Goal: Task Accomplishment & Management: Use online tool/utility

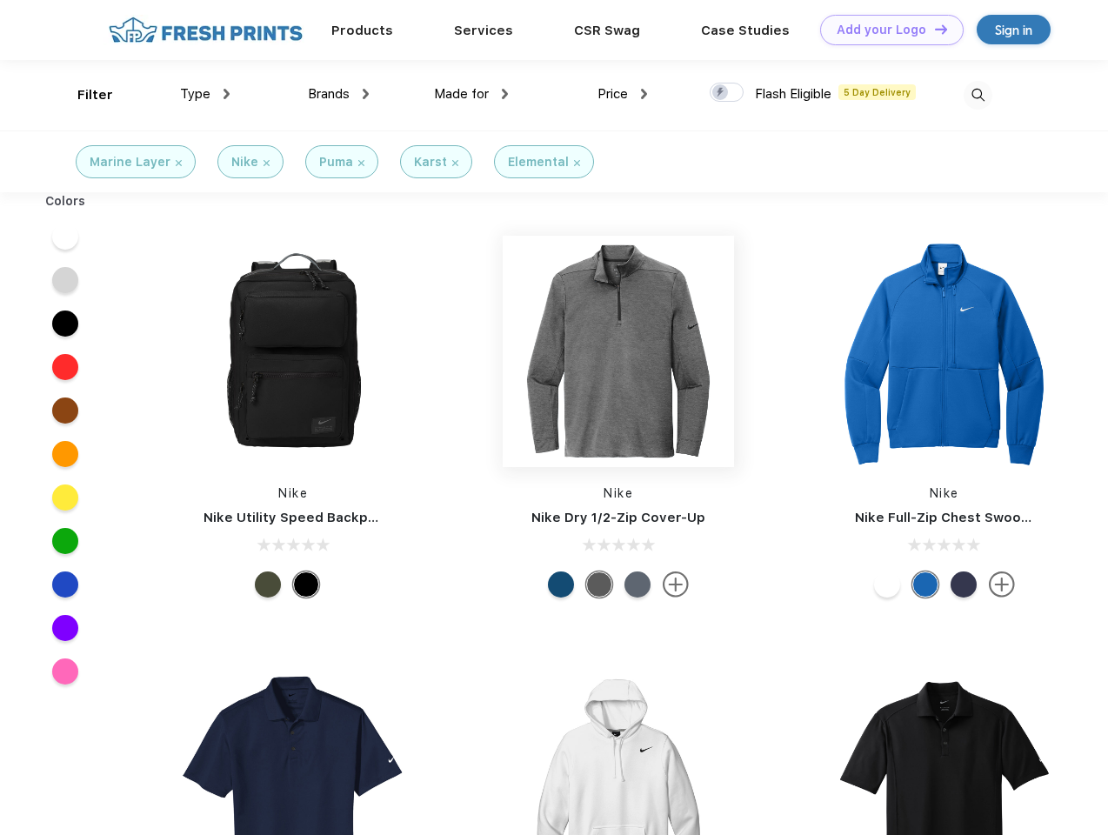
scroll to position [1, 0]
click at [886, 30] on link "Add your Logo Design Tool" at bounding box center [892, 30] width 144 height 30
click at [0, 0] on div "Design Tool" at bounding box center [0, 0] width 0 height 0
click at [933, 29] on link "Add your Logo Design Tool" at bounding box center [892, 30] width 144 height 30
click at [84, 95] on div "Filter" at bounding box center [95, 95] width 36 height 20
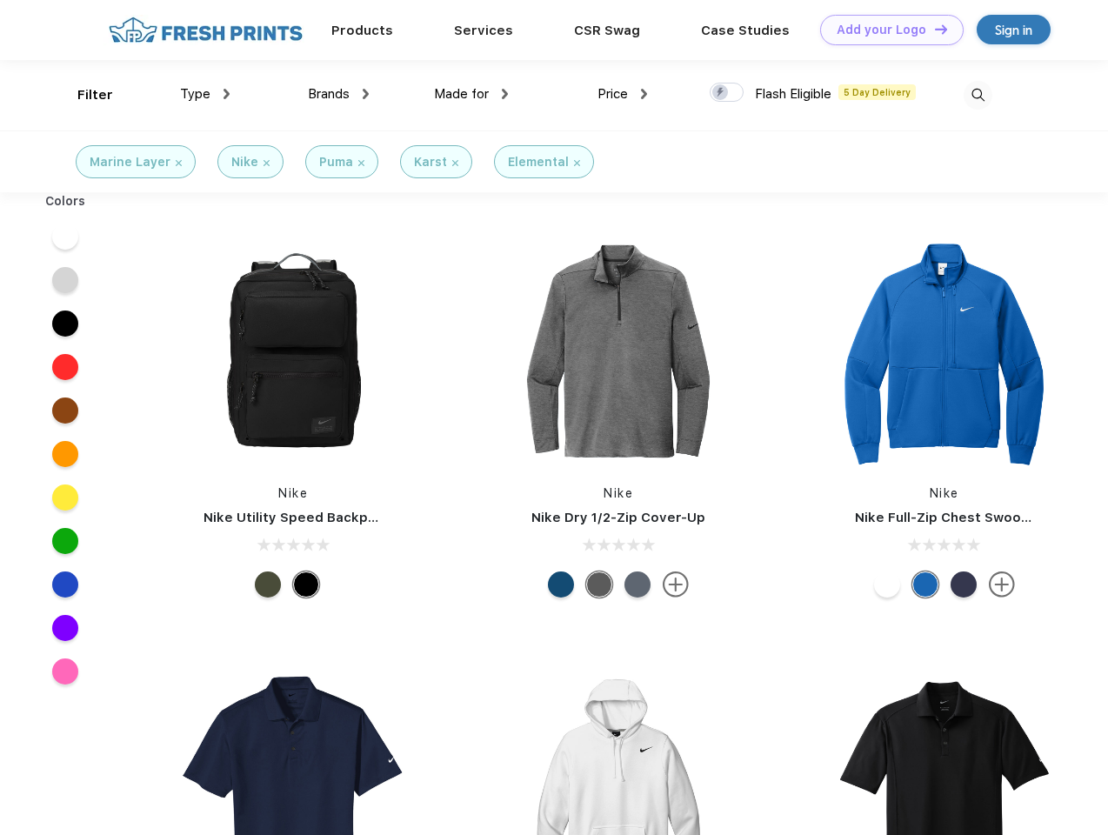
click at [205, 94] on span "Type" at bounding box center [195, 94] width 30 height 16
click at [338, 94] on span "Brands" at bounding box center [329, 94] width 42 height 16
click at [472, 94] on span "Made for" at bounding box center [461, 94] width 55 height 16
click at [623, 94] on span "Price" at bounding box center [613, 94] width 30 height 16
click at [727, 93] on div at bounding box center [727, 92] width 34 height 19
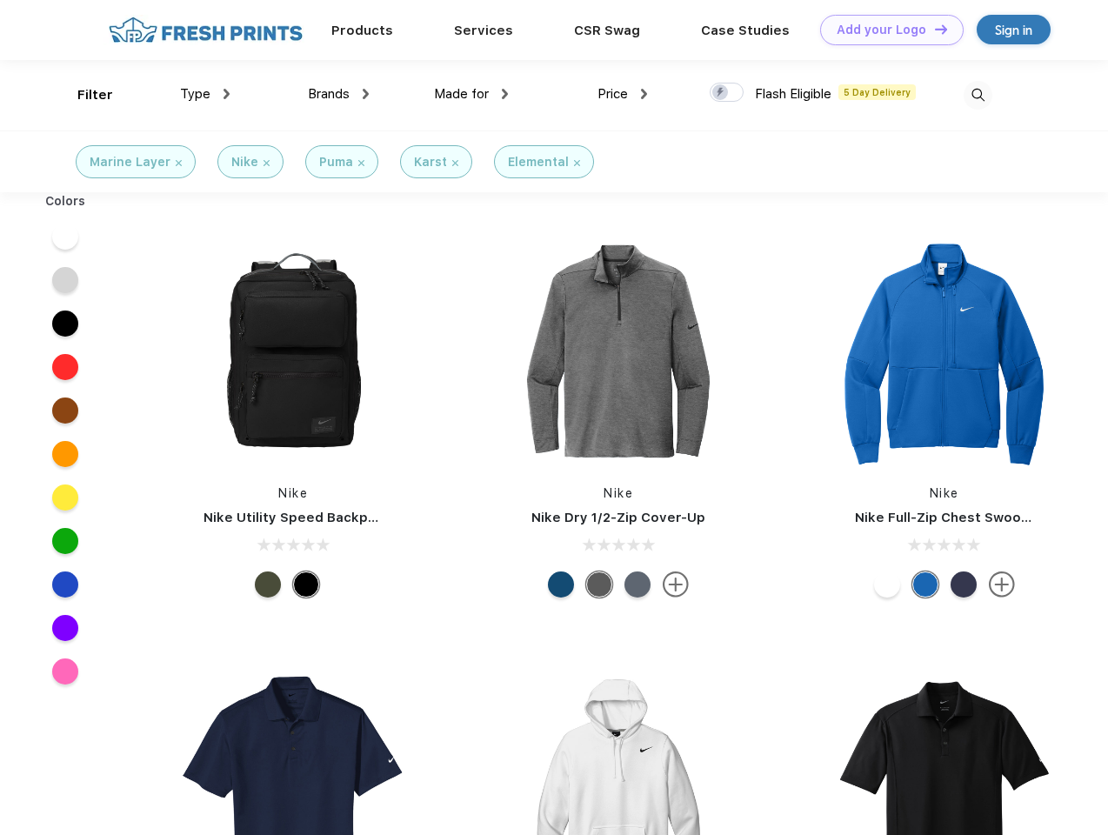
click at [721, 93] on input "checkbox" at bounding box center [715, 87] width 11 height 11
click at [978, 95] on img at bounding box center [978, 95] width 29 height 29
